Goal: Task Accomplishment & Management: Manage account settings

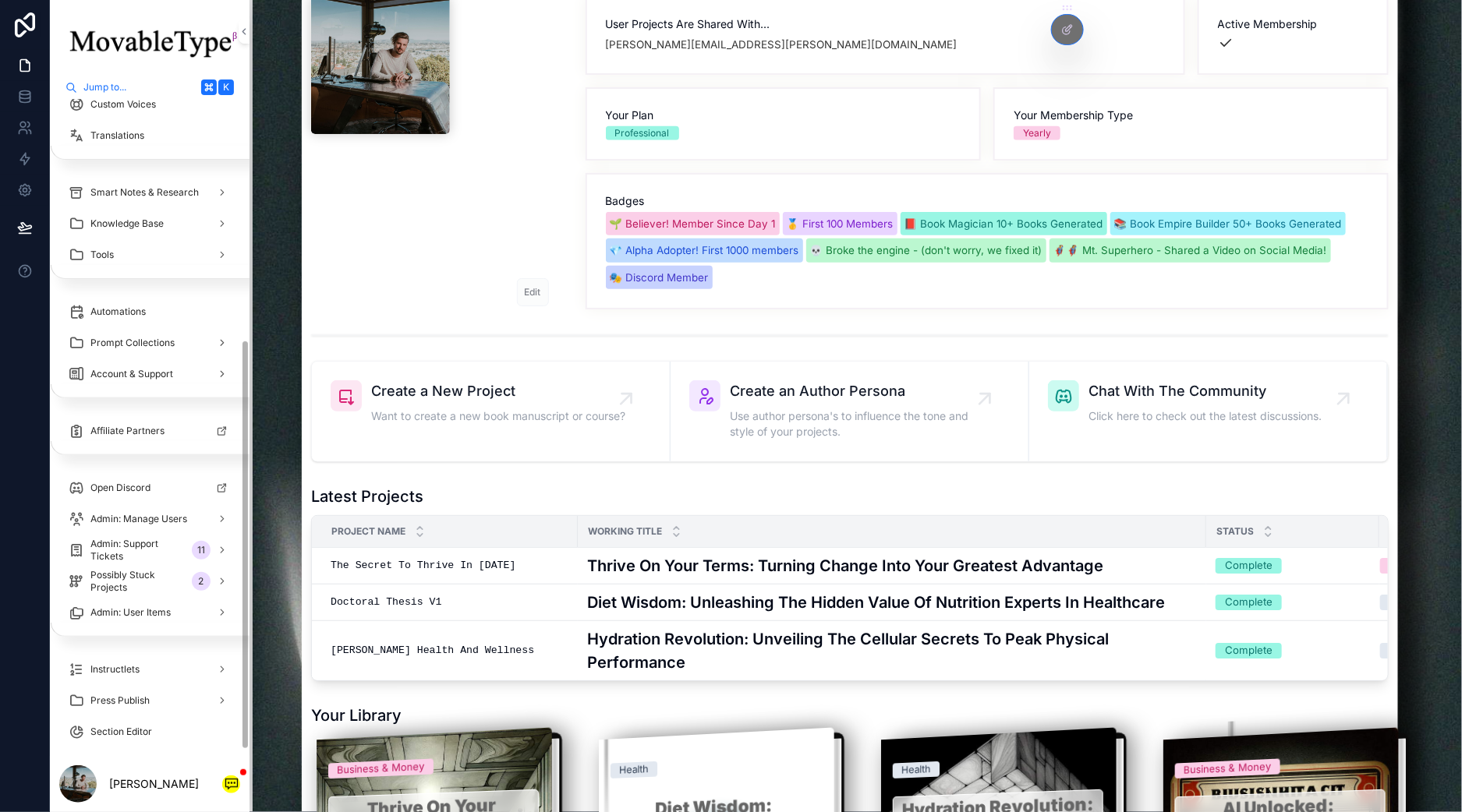
scroll to position [393, 0]
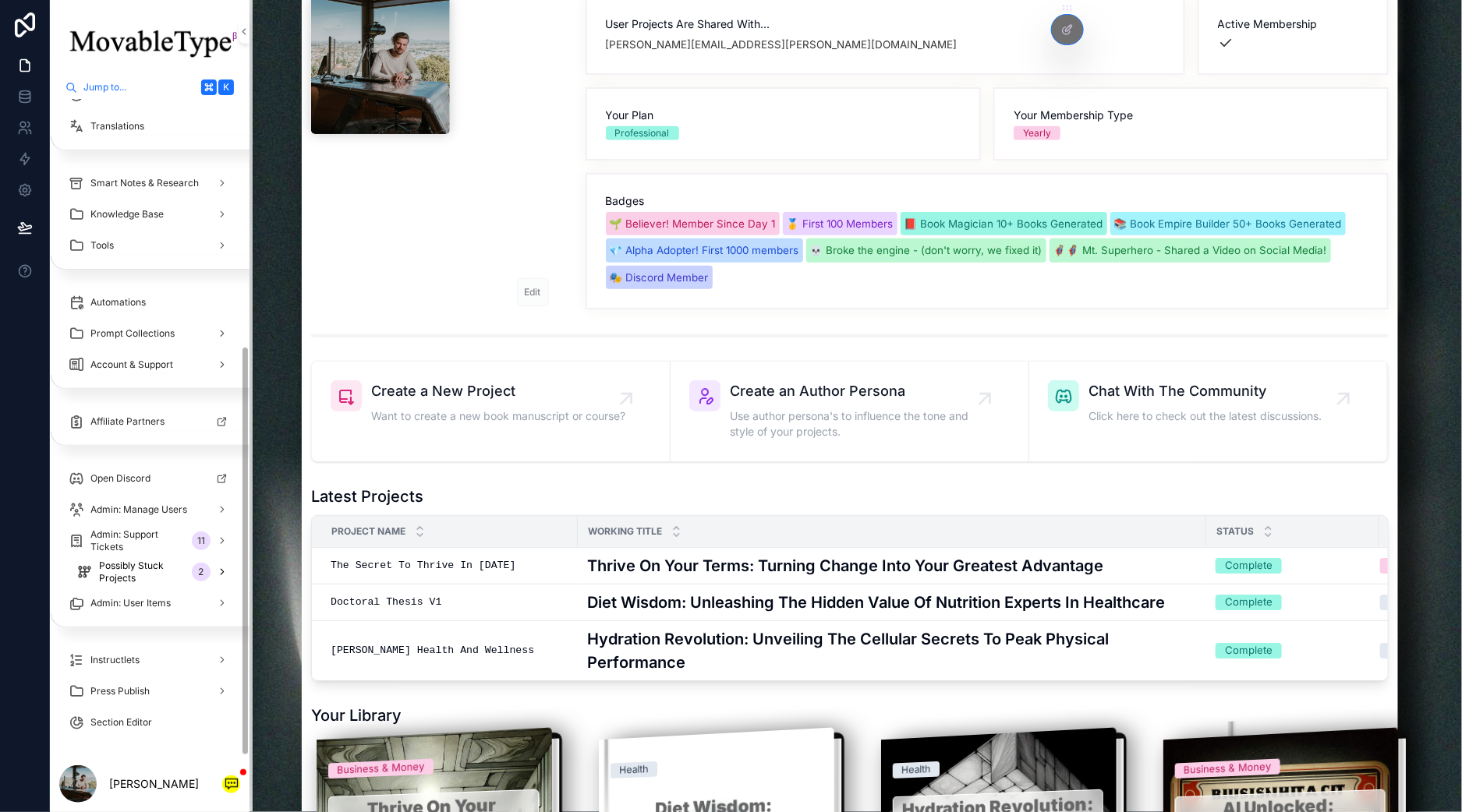
click at [125, 562] on span "Possibly Stuck Projects" at bounding box center [142, 571] width 87 height 25
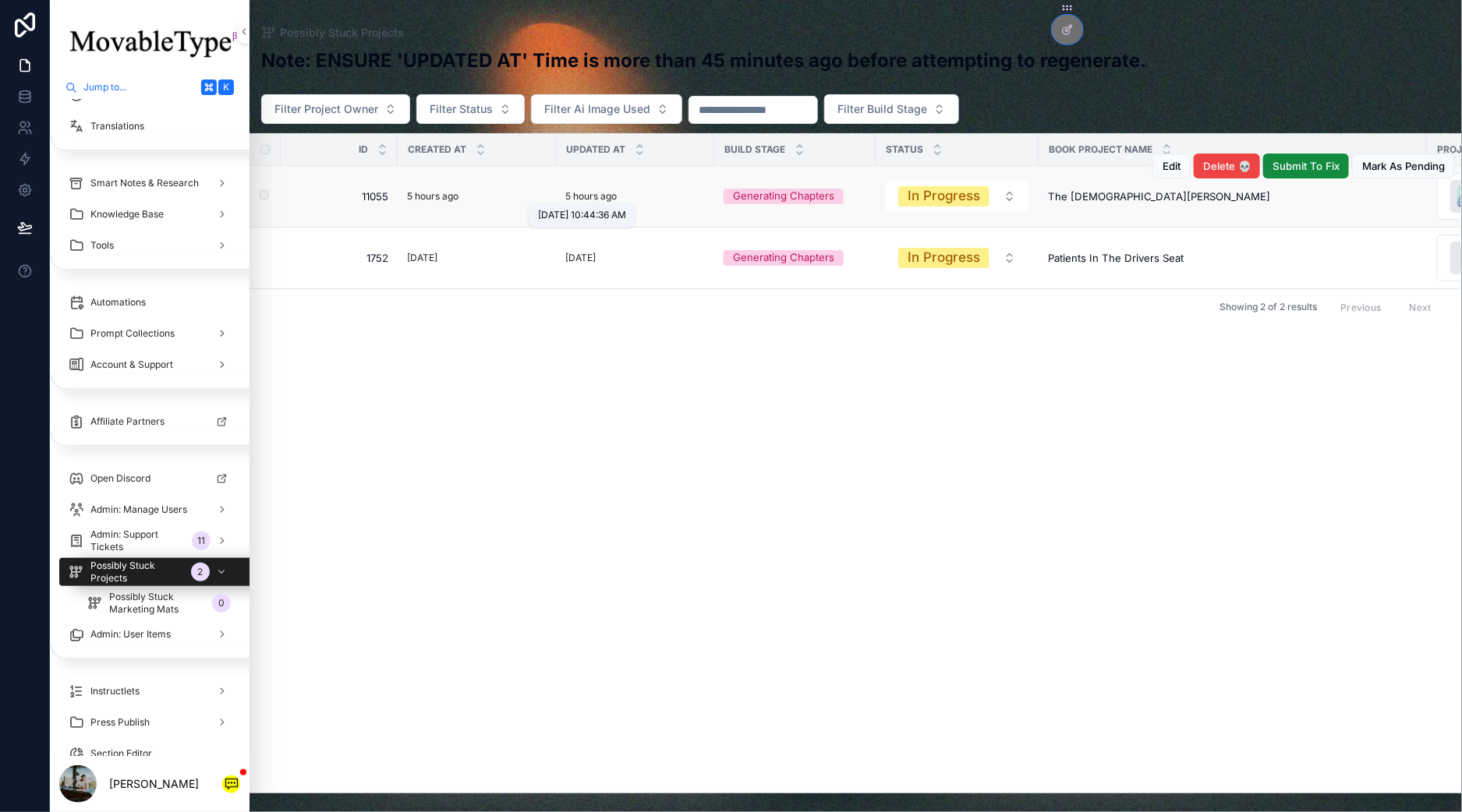
click at [592, 188] on p "5 hours ago" at bounding box center [591, 197] width 52 height 17
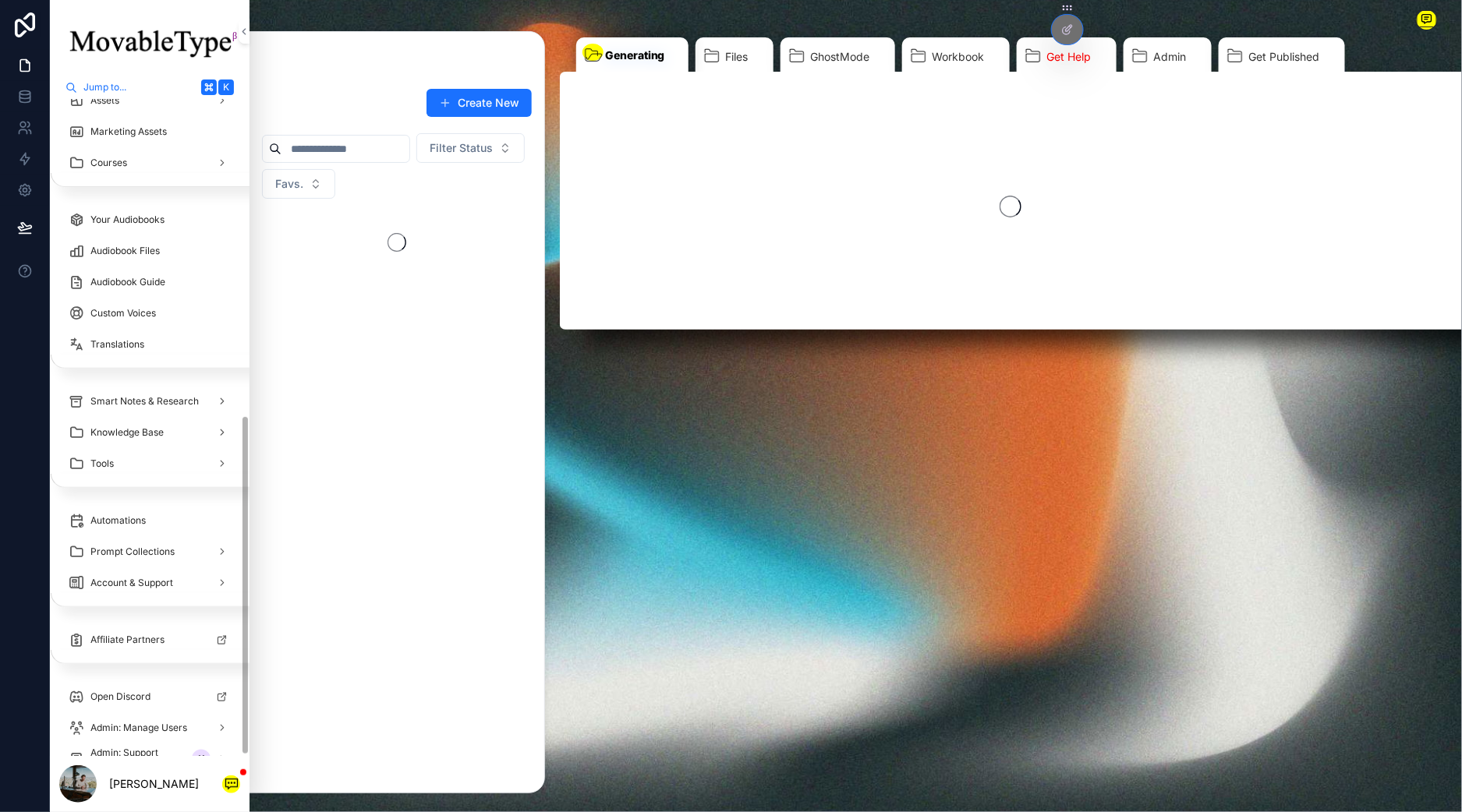
scroll to position [610, 0]
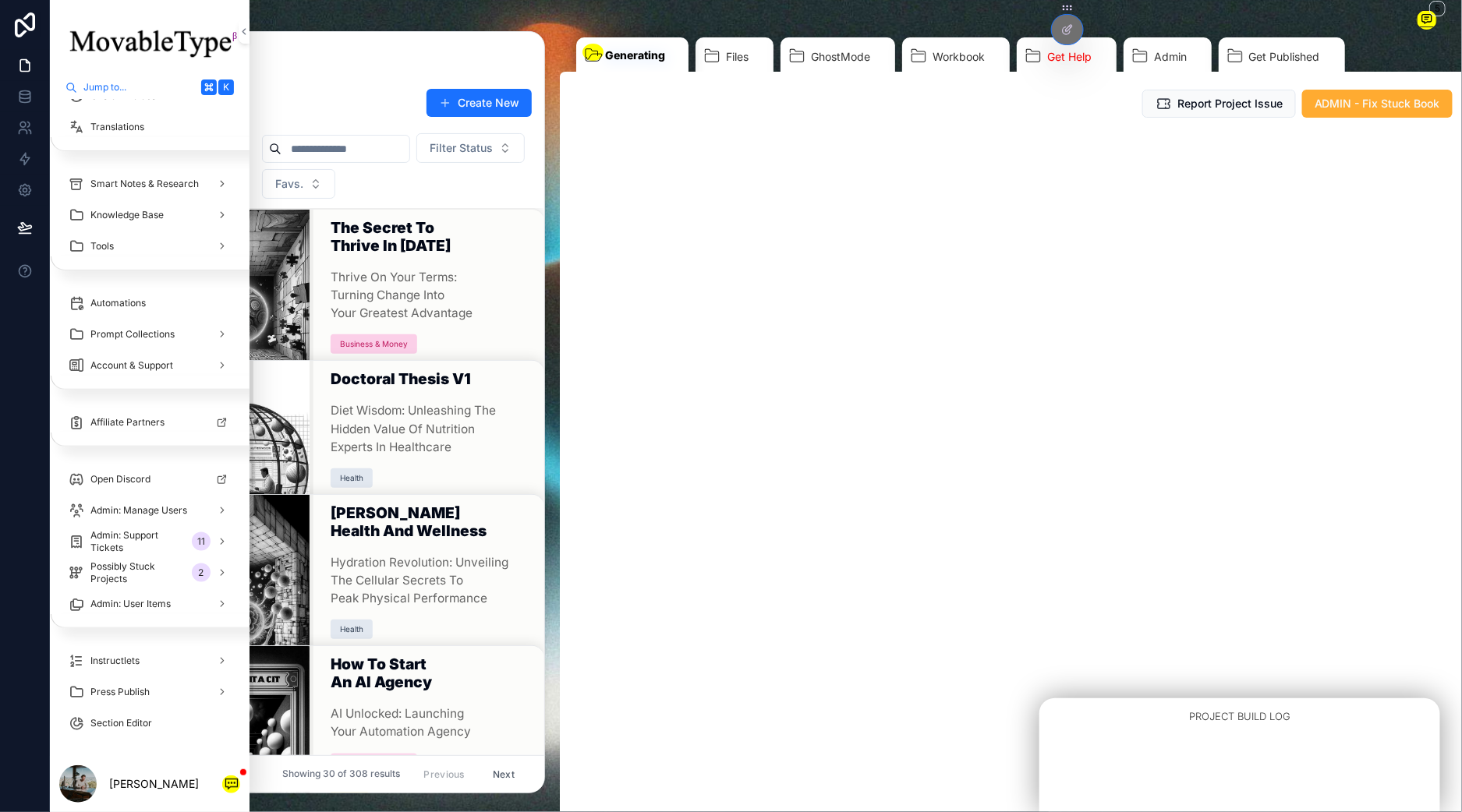
click at [1369, 120] on div "Report Project Issue ADMIN - Fix Stuck Book" at bounding box center [1010, 103] width 902 height 40
click at [1370, 97] on span "ADMIN - Fix Stuck Book" at bounding box center [1377, 104] width 125 height 16
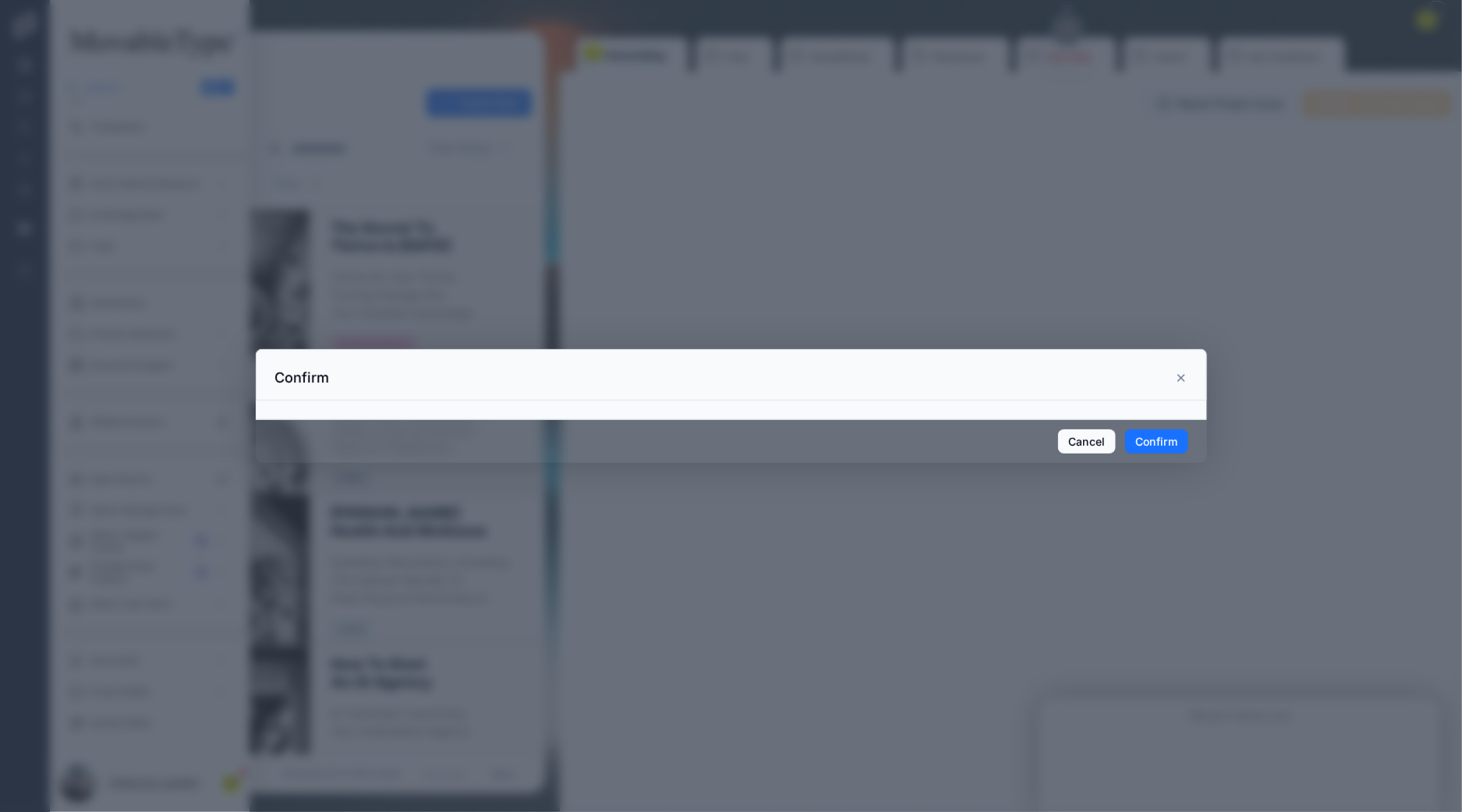
click at [1148, 441] on button "Confirm" at bounding box center [1156, 441] width 63 height 25
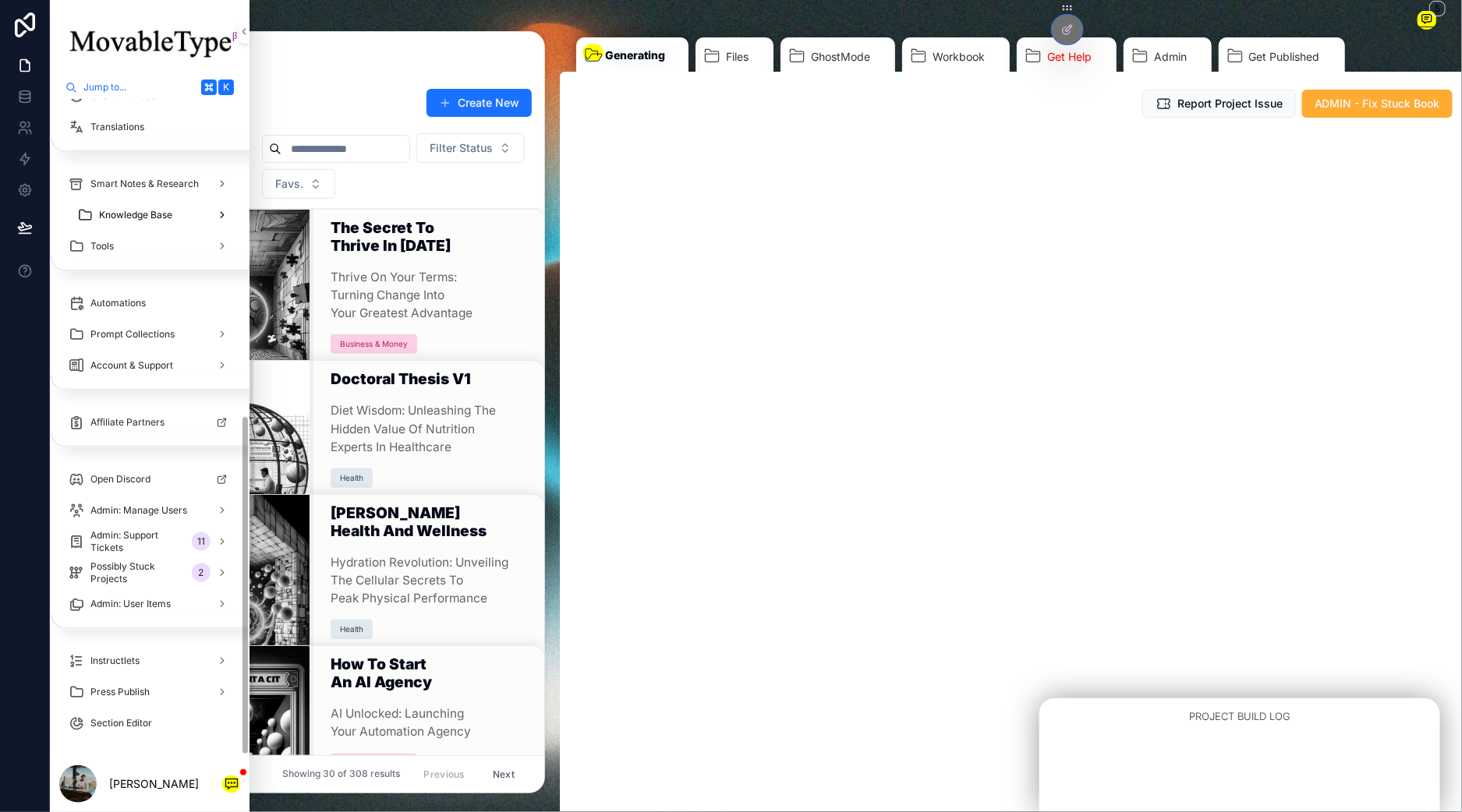
click at [144, 209] on span "Knowledge Base" at bounding box center [136, 215] width 73 height 13
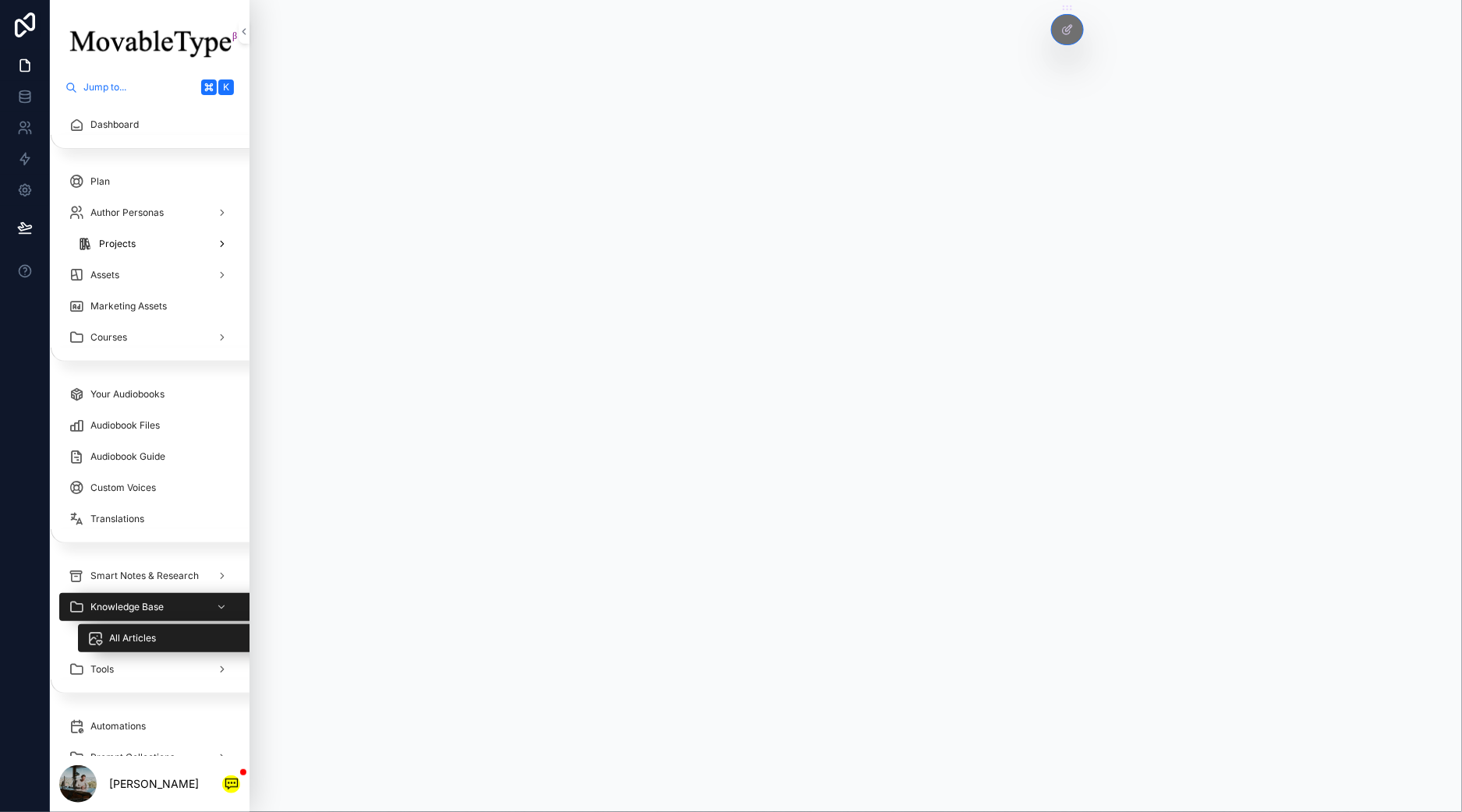
click at [128, 256] on div "Projects" at bounding box center [153, 244] width 153 height 25
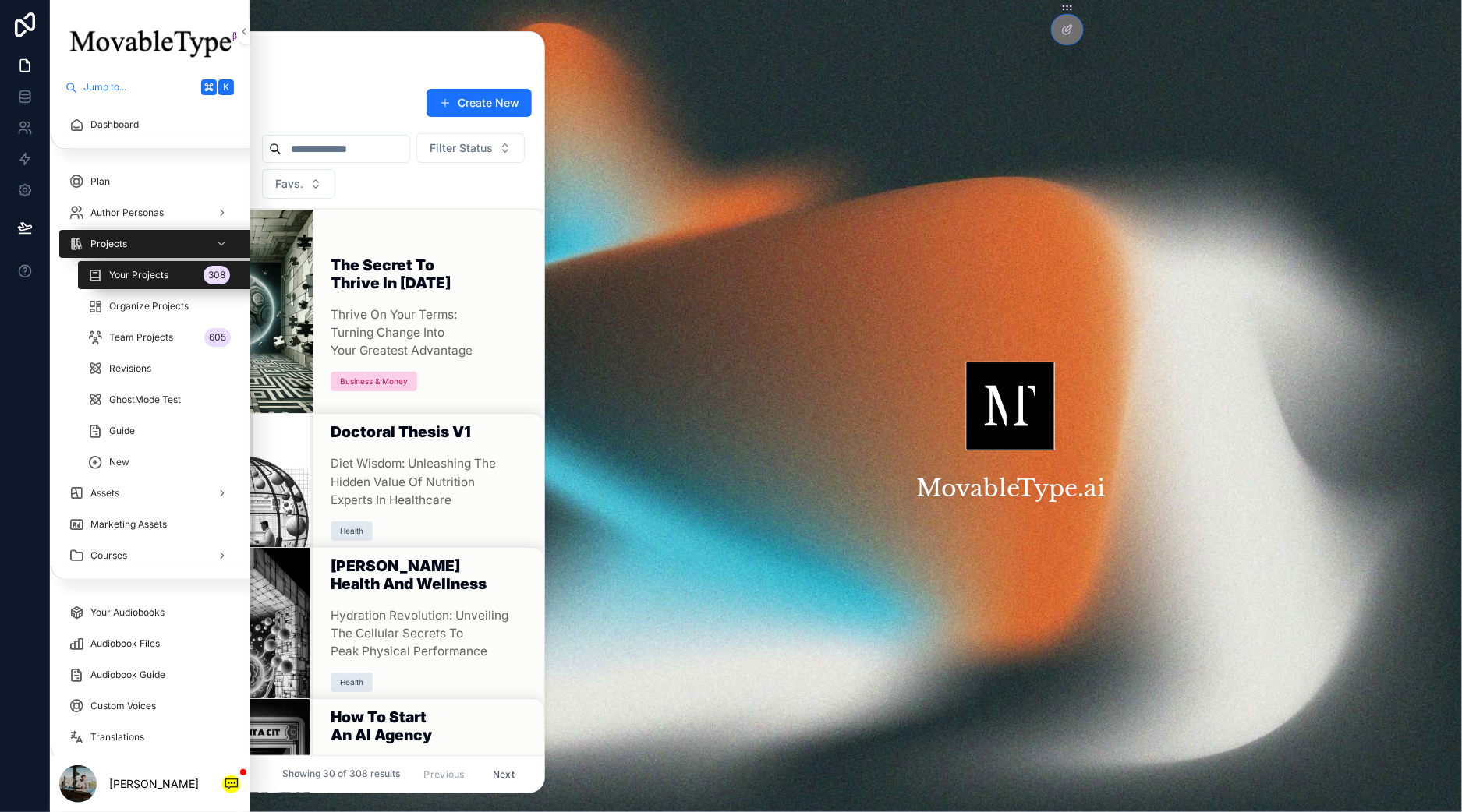
click at [384, 256] on h1 "The Secret To Thrive In [DATE]" at bounding box center [428, 277] width 195 height 42
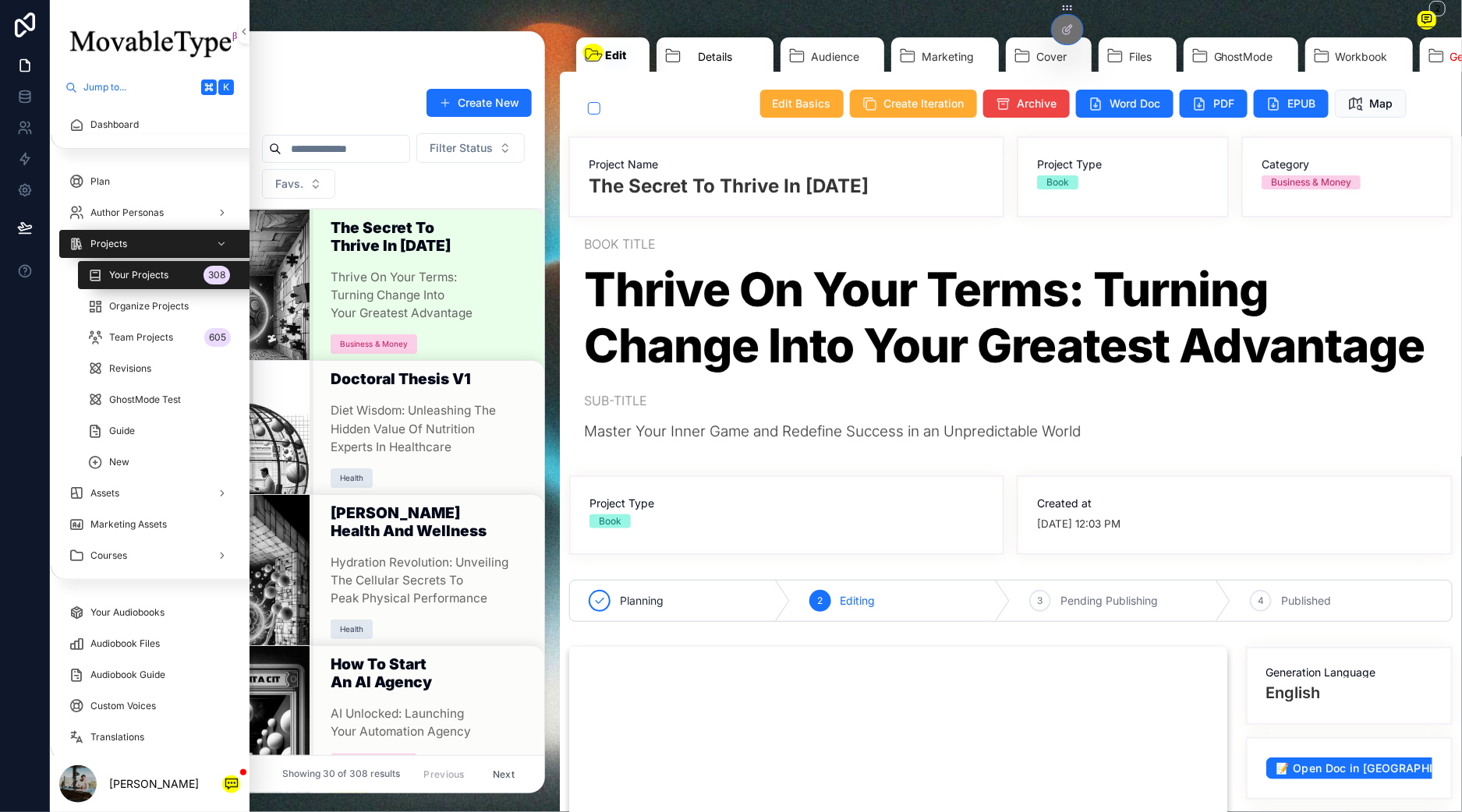
click at [729, 53] on span "Details" at bounding box center [714, 57] width 34 height 16
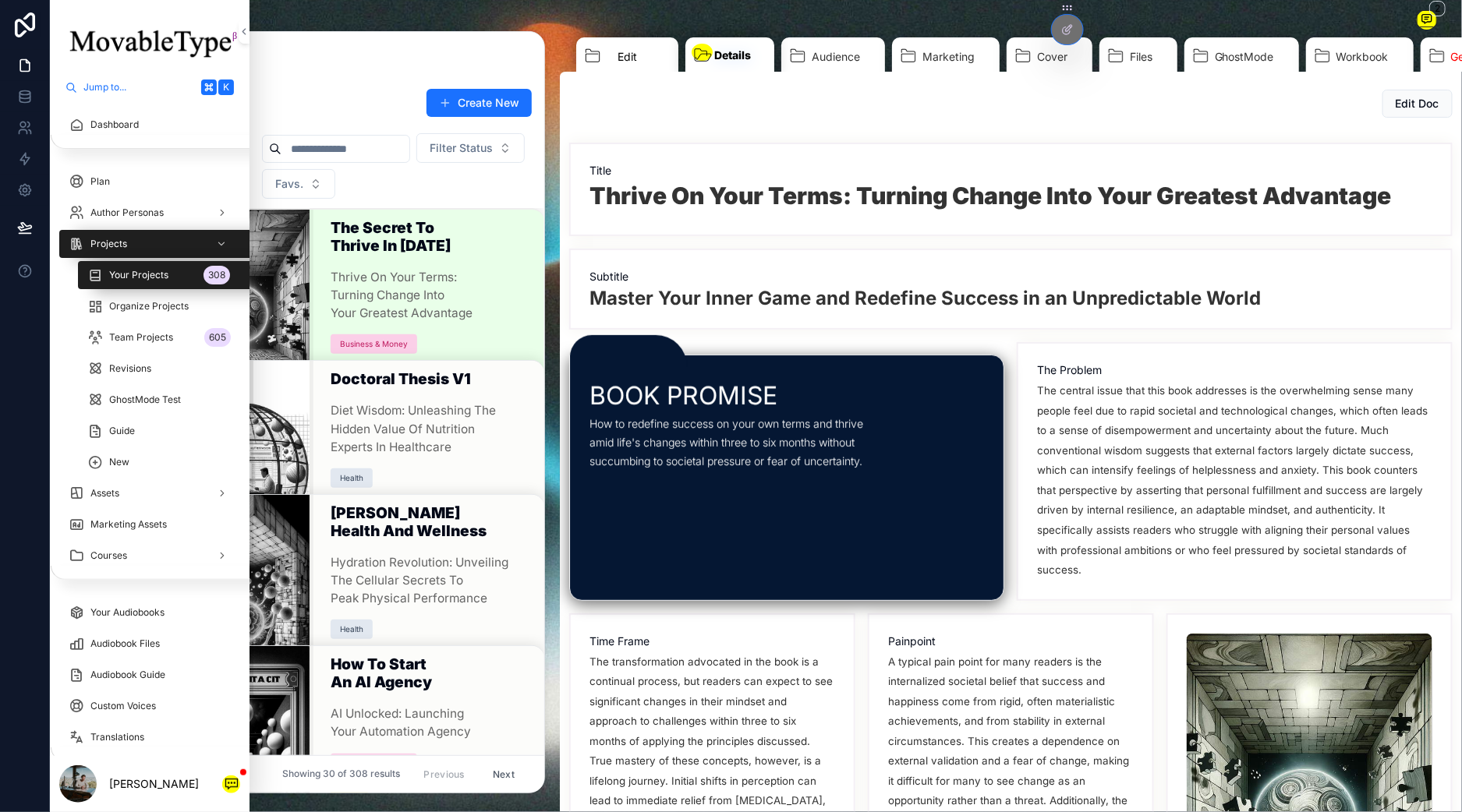
click at [611, 46] on link "Edit" at bounding box center [627, 59] width 102 height 43
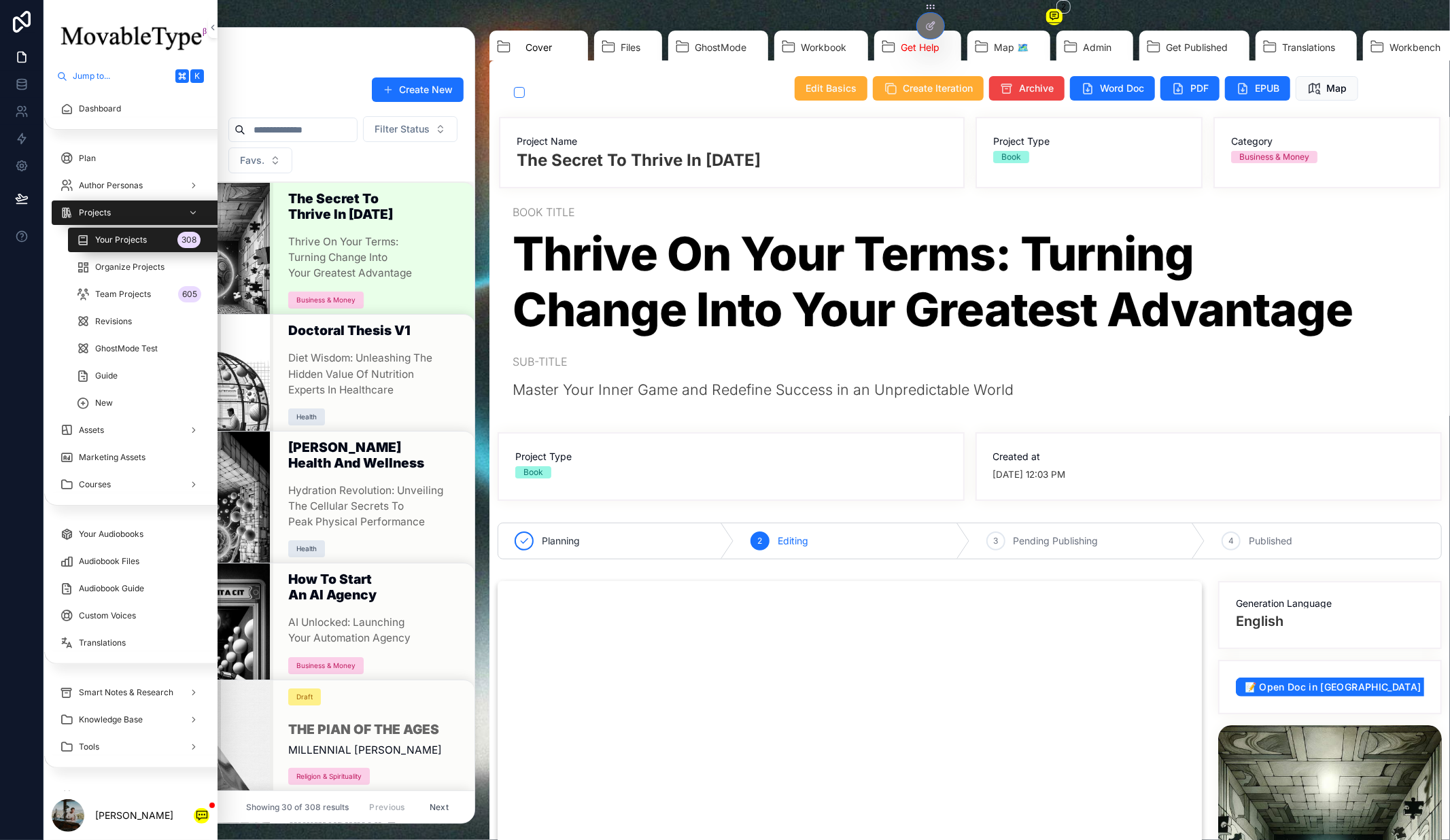
scroll to position [0, 419]
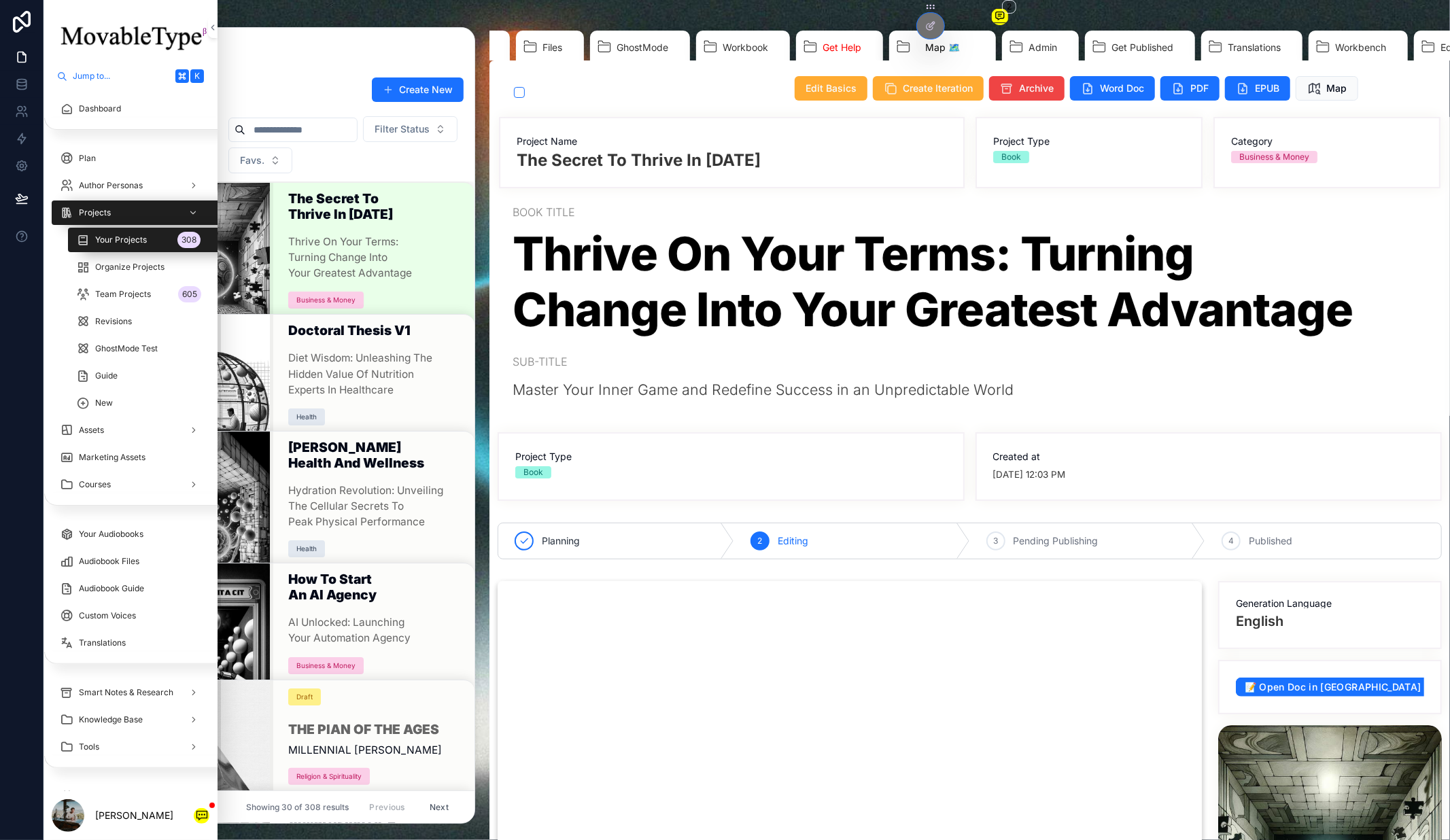
click at [914, 55] on link "Map 🗺️" at bounding box center [943, 49] width 107 height 37
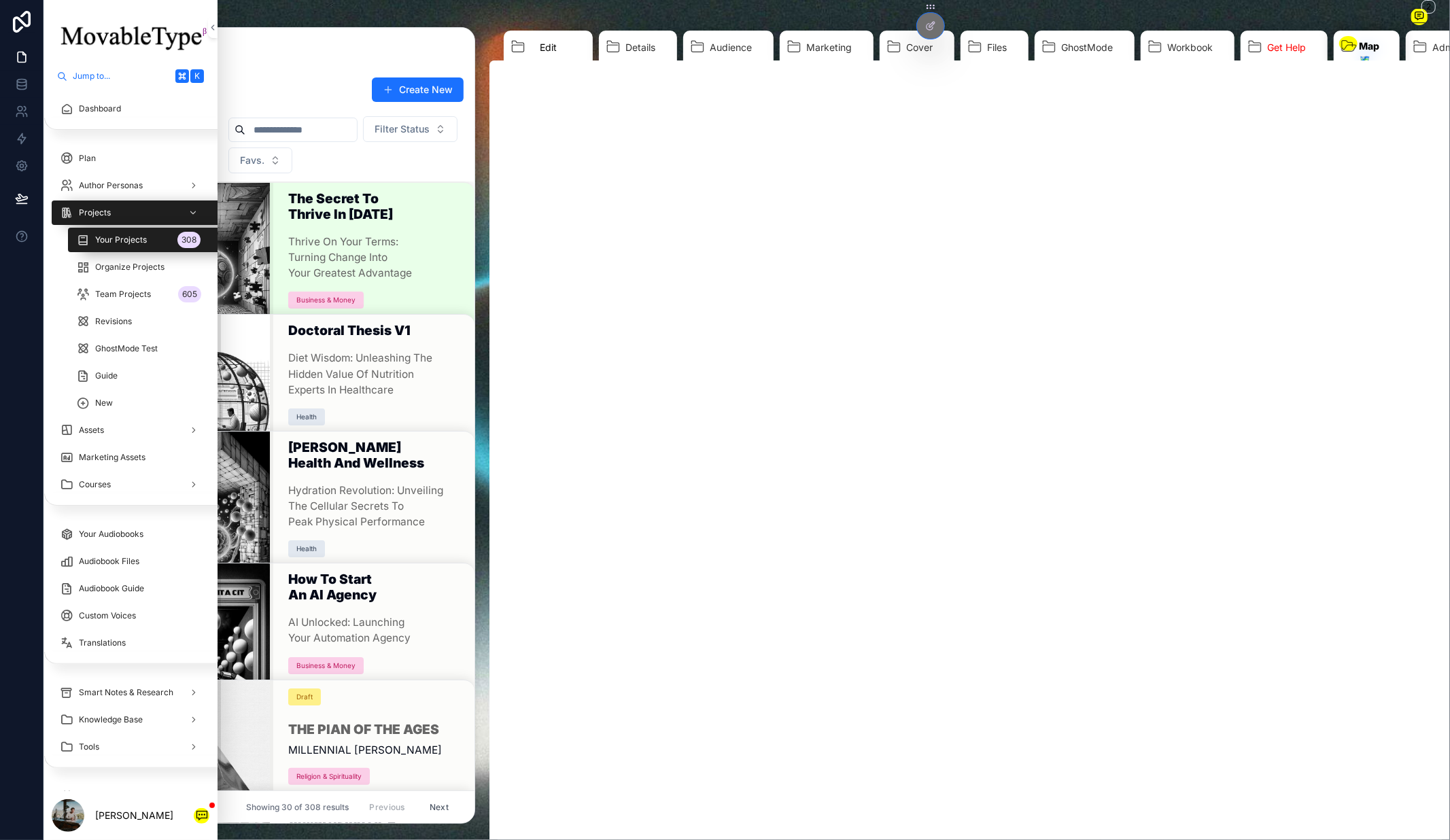
click at [565, 49] on link "Edit" at bounding box center [548, 49] width 89 height 37
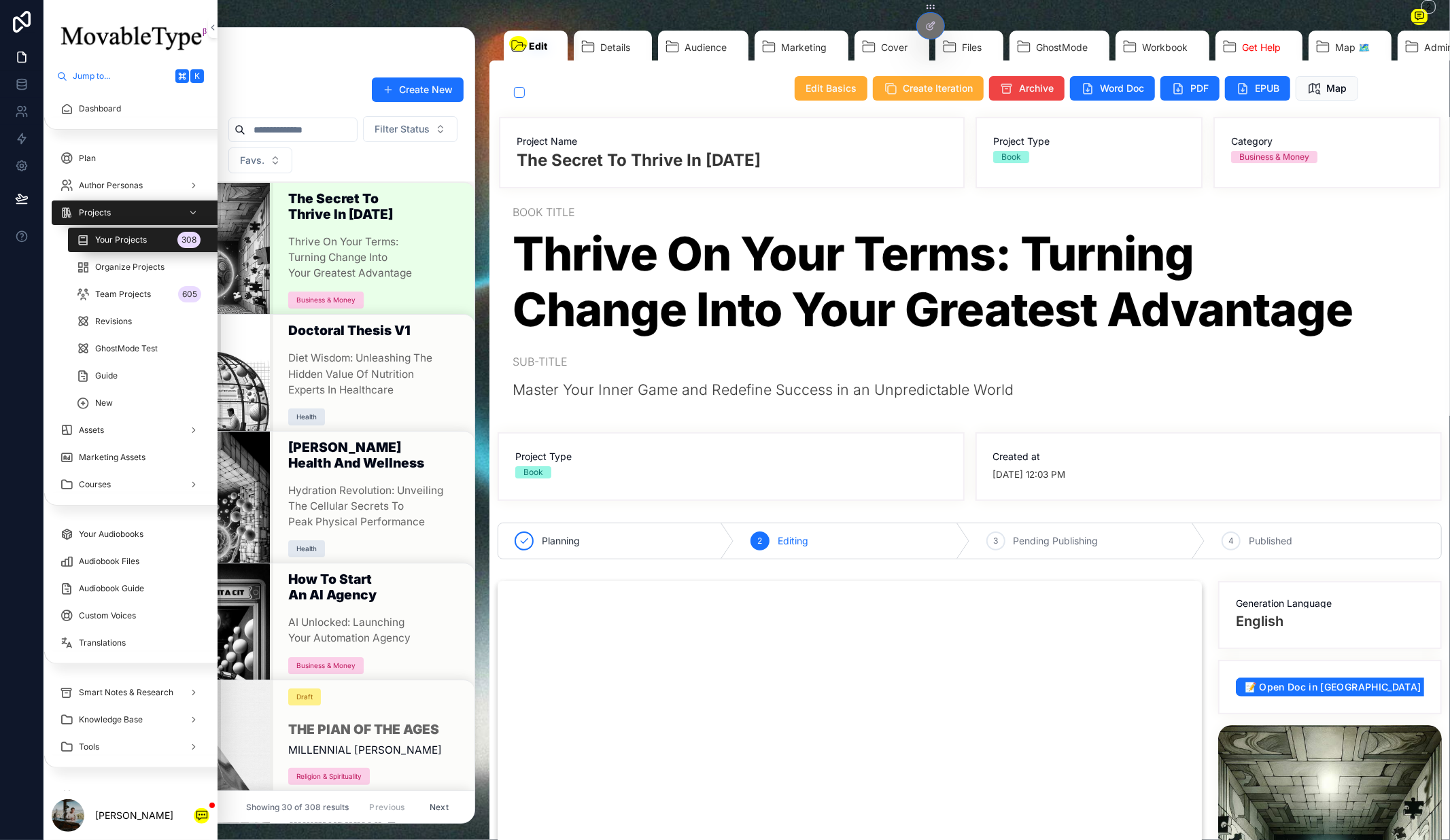
drag, startPoint x: 273, startPoint y: 55, endPoint x: 420, endPoint y: 55, distance: 147.0
click at [420, 55] on div "Create New Filter Status Favs. The Secret To Thrive In [DATE] Thrive On Your Te…" at bounding box center [345, 425] width 258 height 796
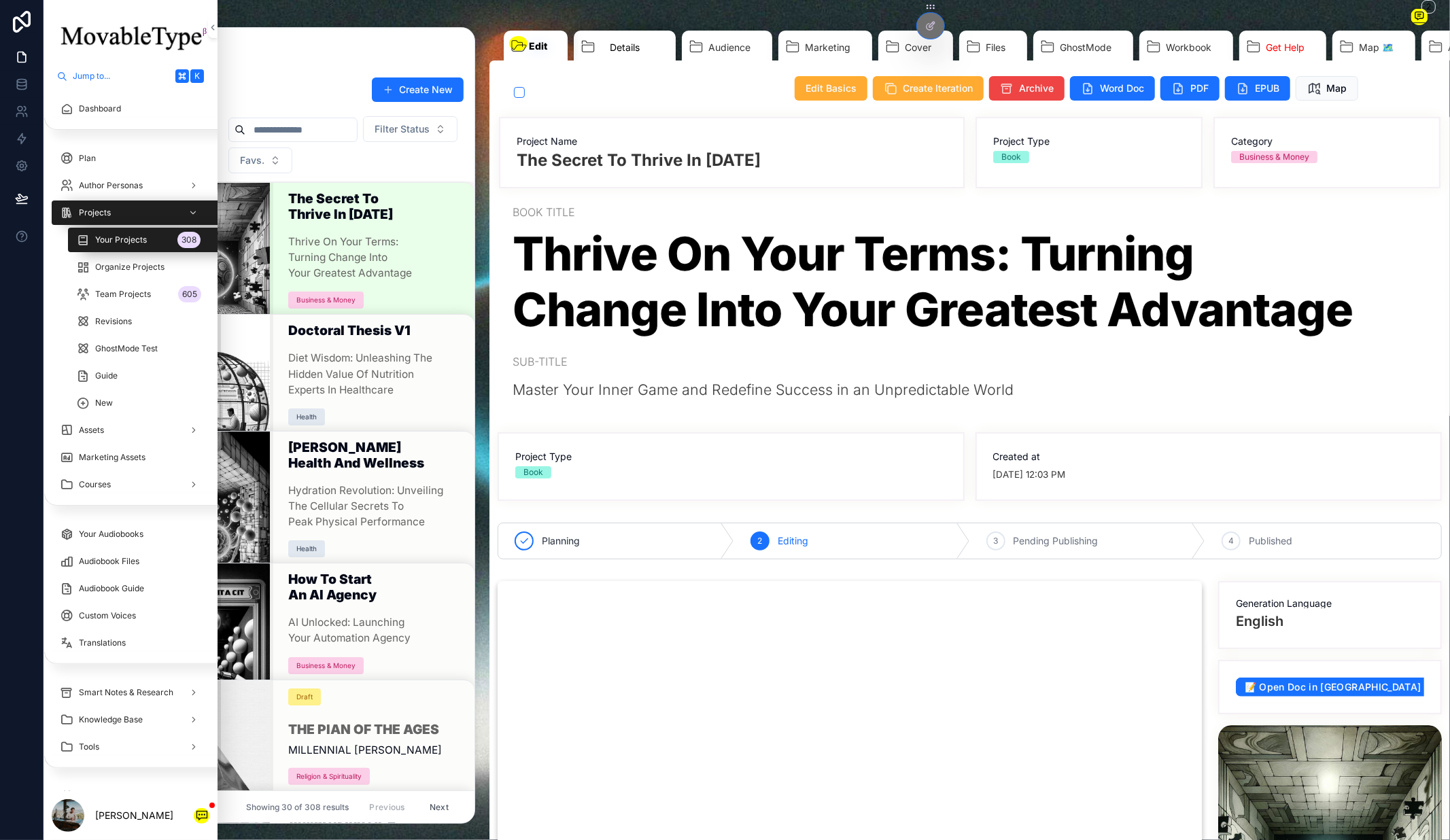
click at [623, 58] on link "Details" at bounding box center [624, 49] width 102 height 37
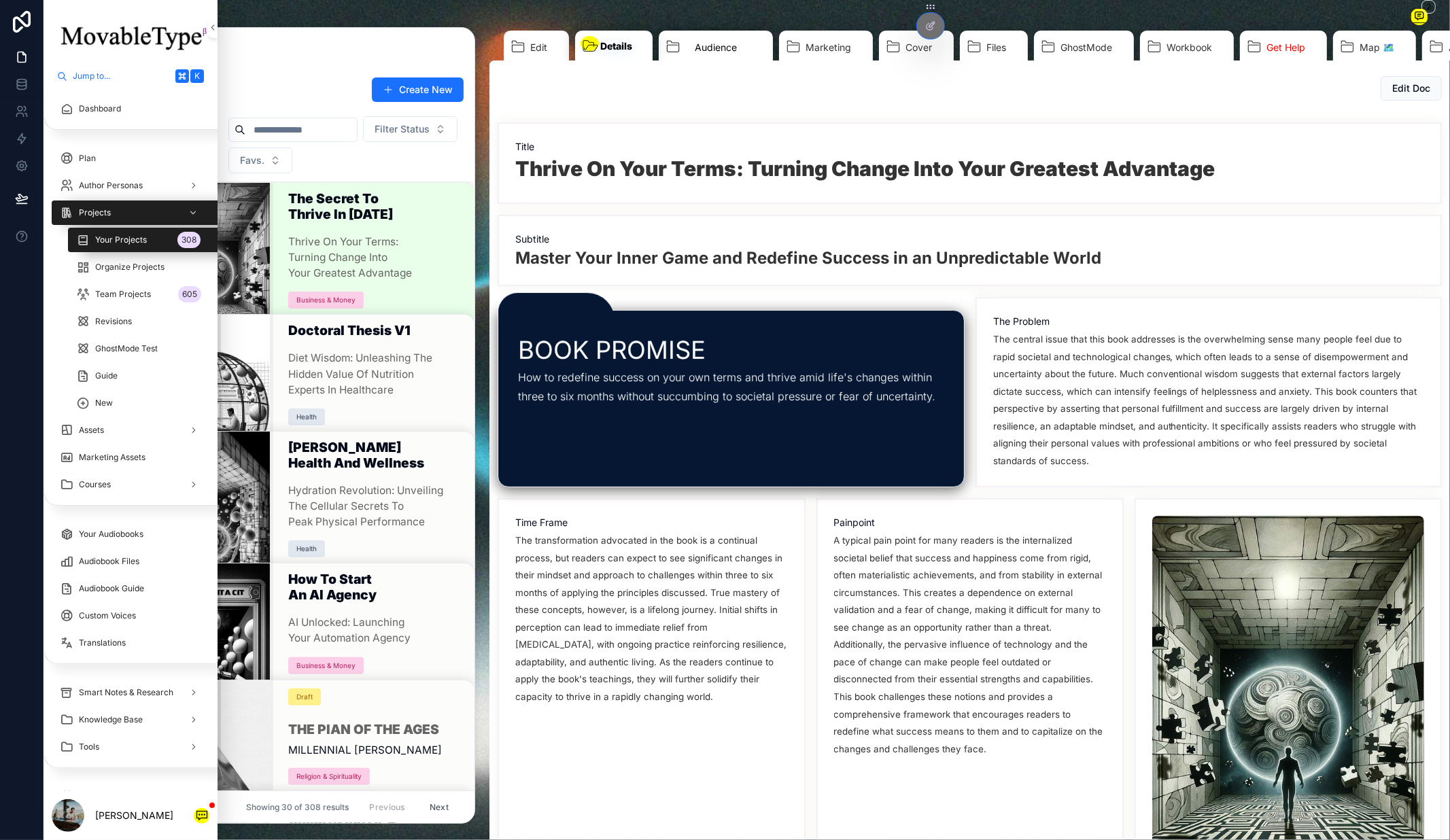
click at [712, 44] on span "Audience" at bounding box center [716, 48] width 42 height 14
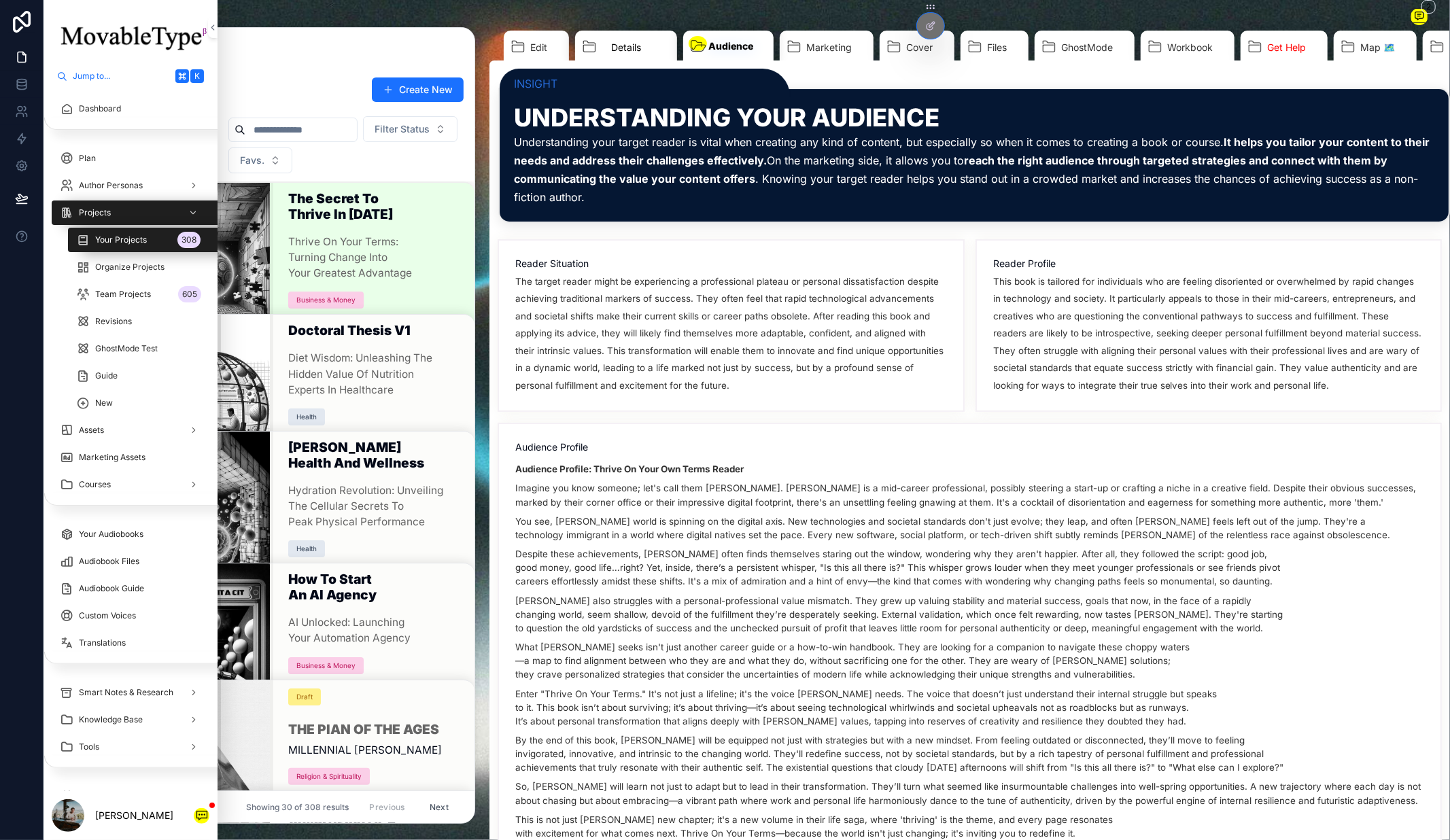
click at [620, 49] on span "Details" at bounding box center [626, 48] width 30 height 14
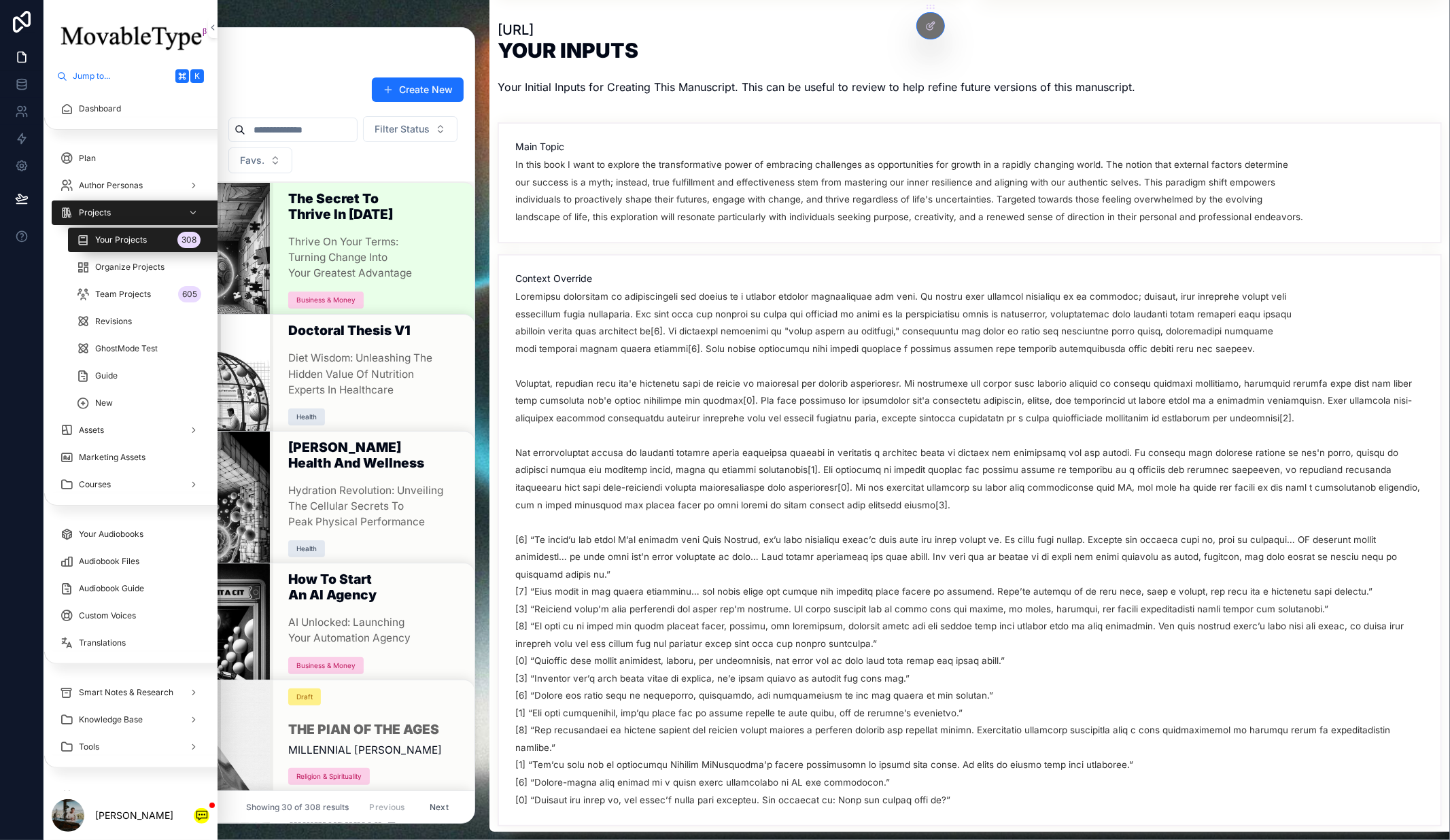
scroll to position [3148, 0]
